Goal: Use online tool/utility: Utilize a website feature to perform a specific function

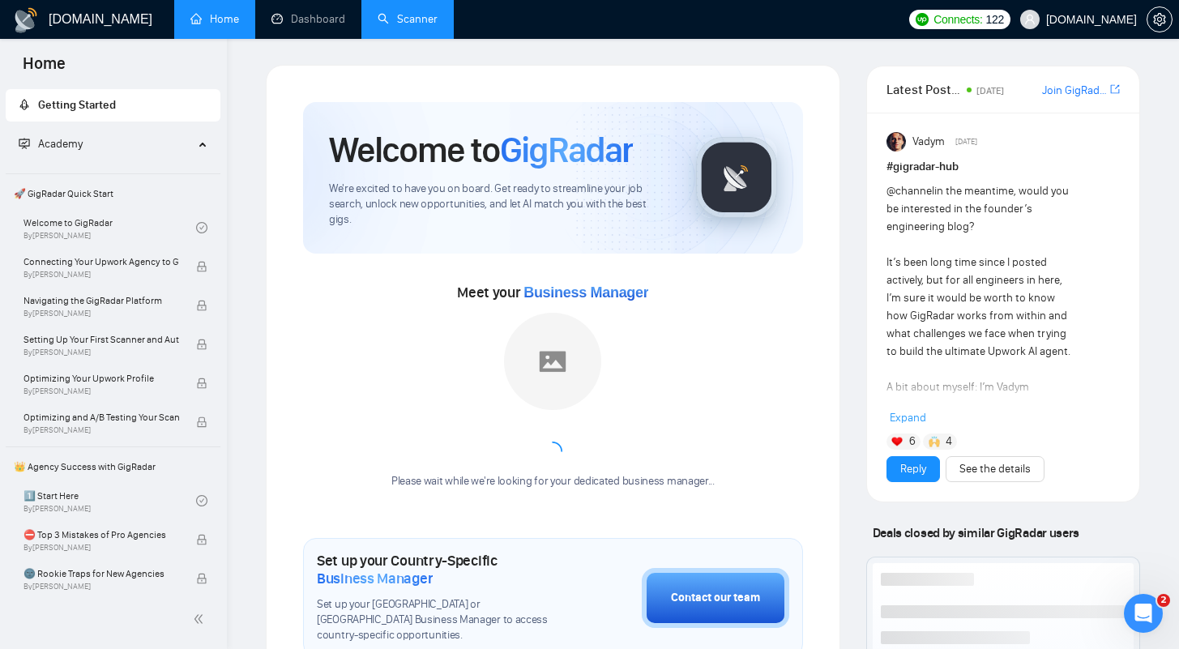
click at [407, 26] on link "Scanner" at bounding box center [408, 19] width 60 height 14
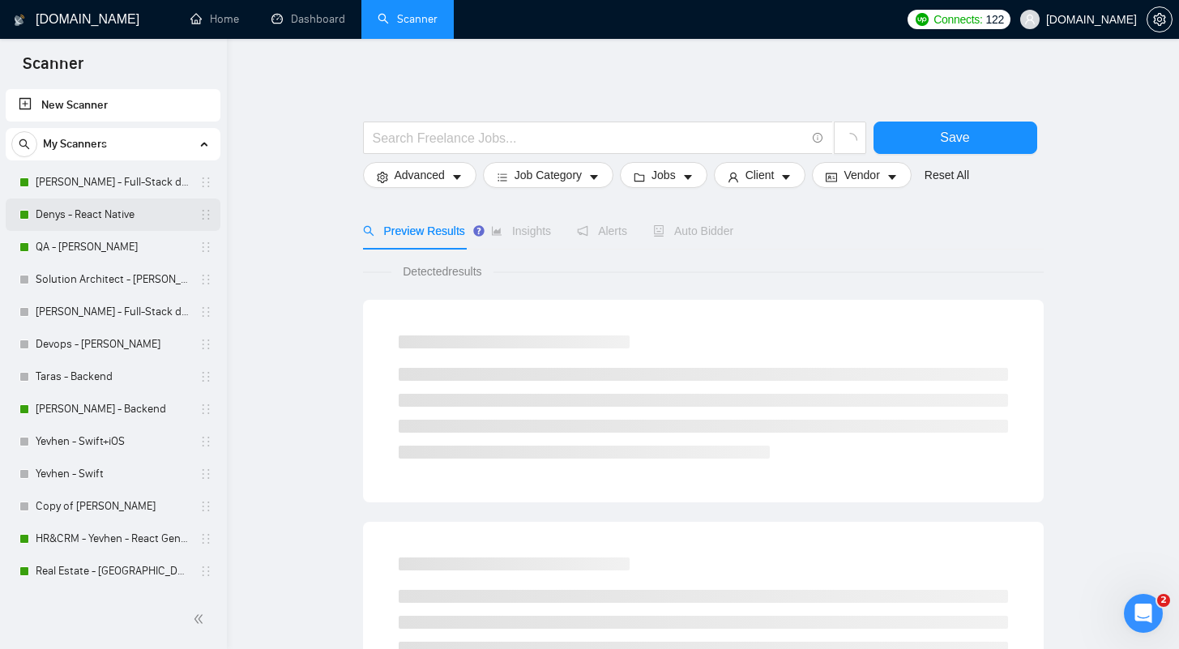
click at [79, 203] on link "Denys - React Native" at bounding box center [113, 215] width 154 height 32
